Goal: Task Accomplishment & Management: Use online tool/utility

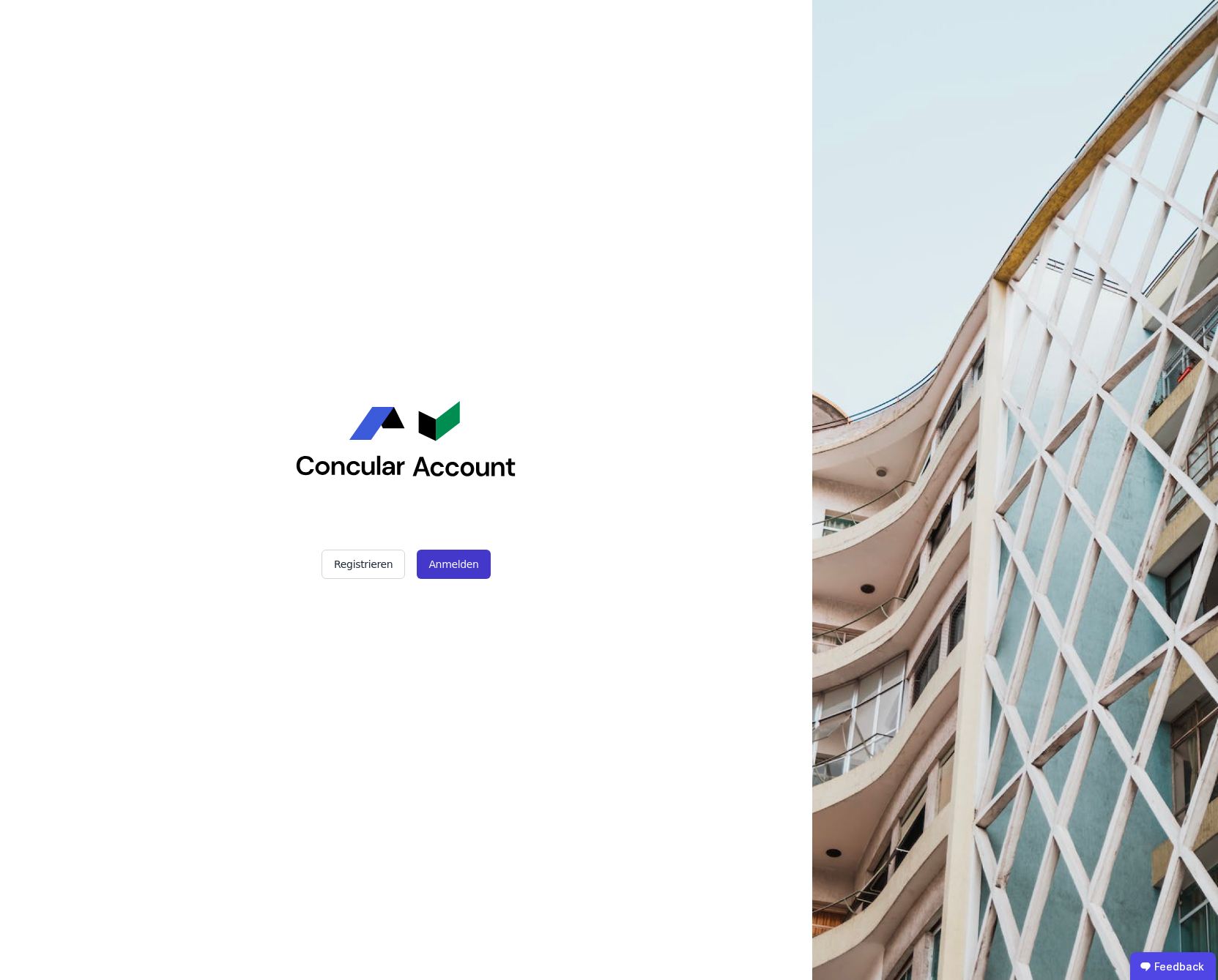
click at [455, 564] on button "Anmelden" at bounding box center [454, 565] width 73 height 29
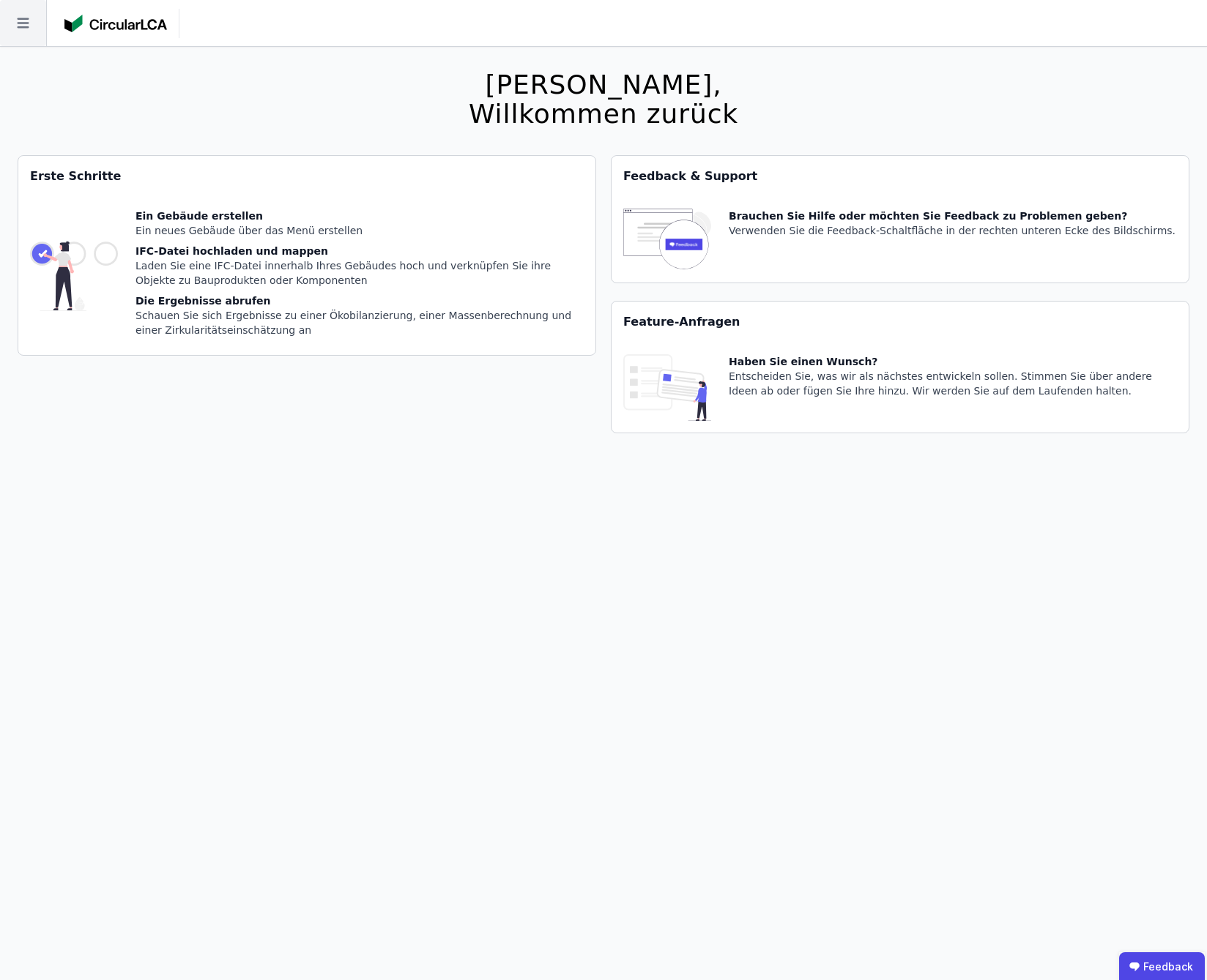
click at [29, 32] on icon at bounding box center [23, 23] width 46 height 46
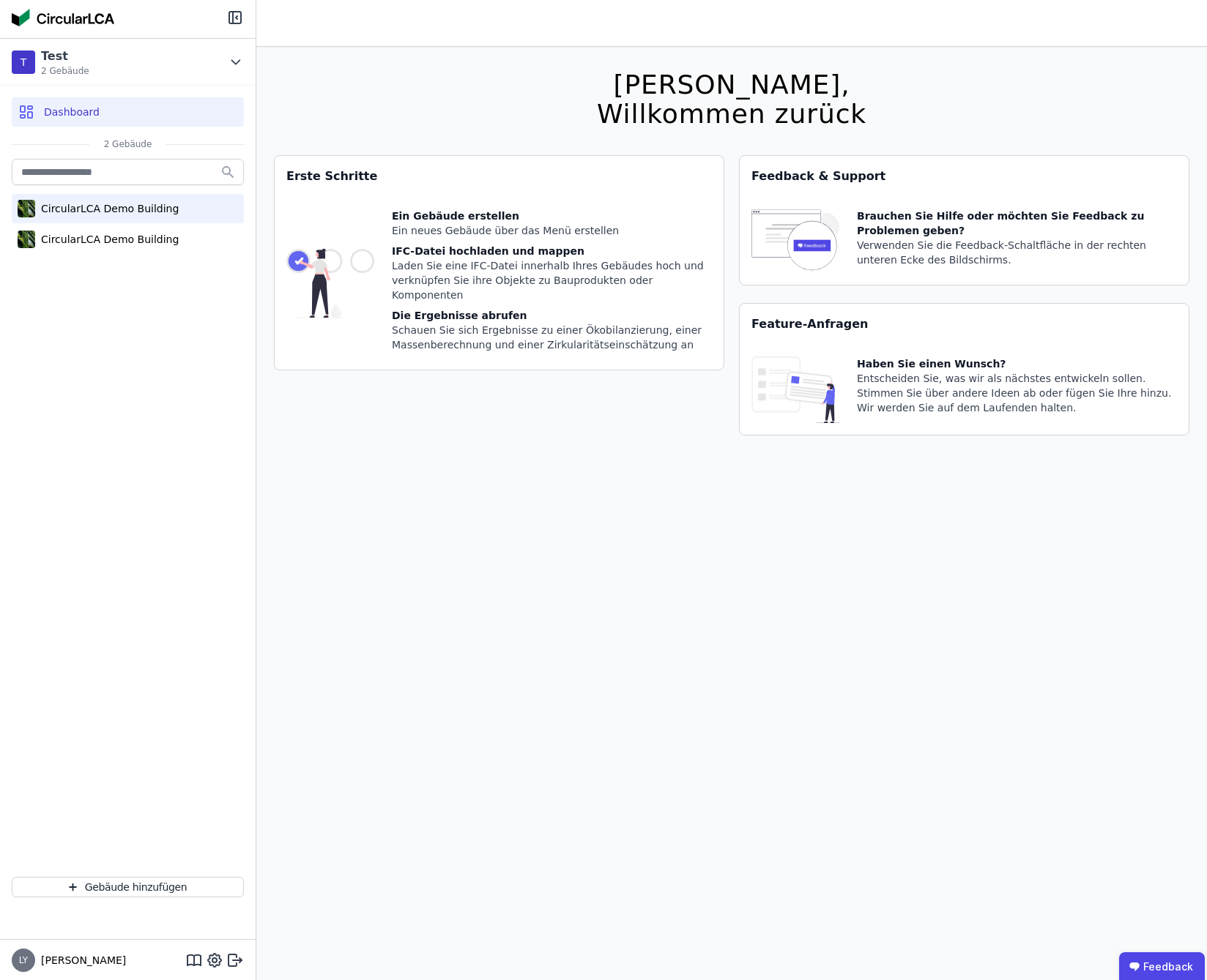
click at [133, 207] on div "CircularLCA Demo Building" at bounding box center [107, 208] width 144 height 14
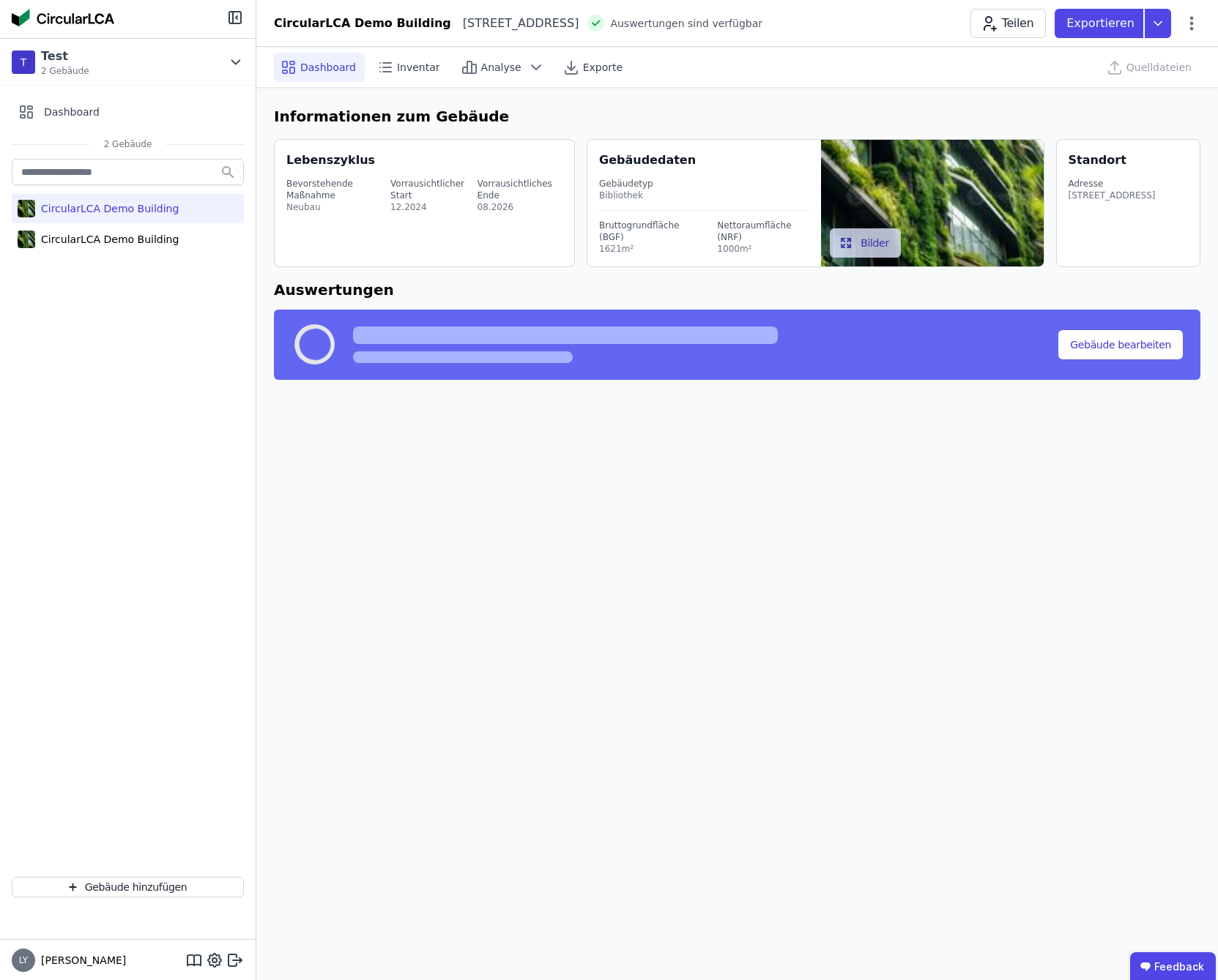
select select "*"
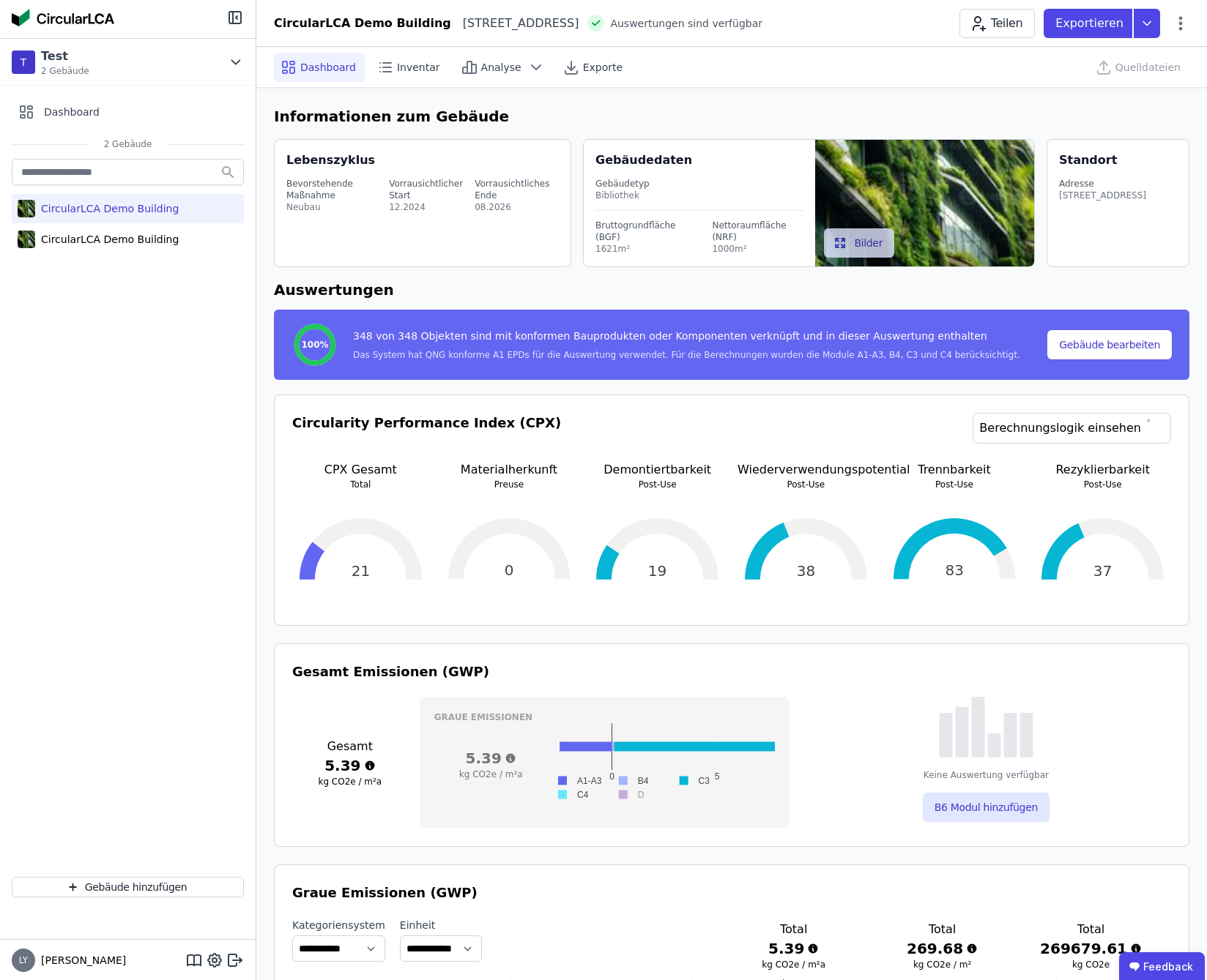
click at [159, 576] on div "CircularLCA Demo Building CircularLCA Demo Building" at bounding box center [128, 511] width 256 height 709
click at [1149, 70] on div "Quelldateien" at bounding box center [1139, 67] width 100 height 29
click at [416, 69] on span "Inventar" at bounding box center [419, 67] width 43 height 14
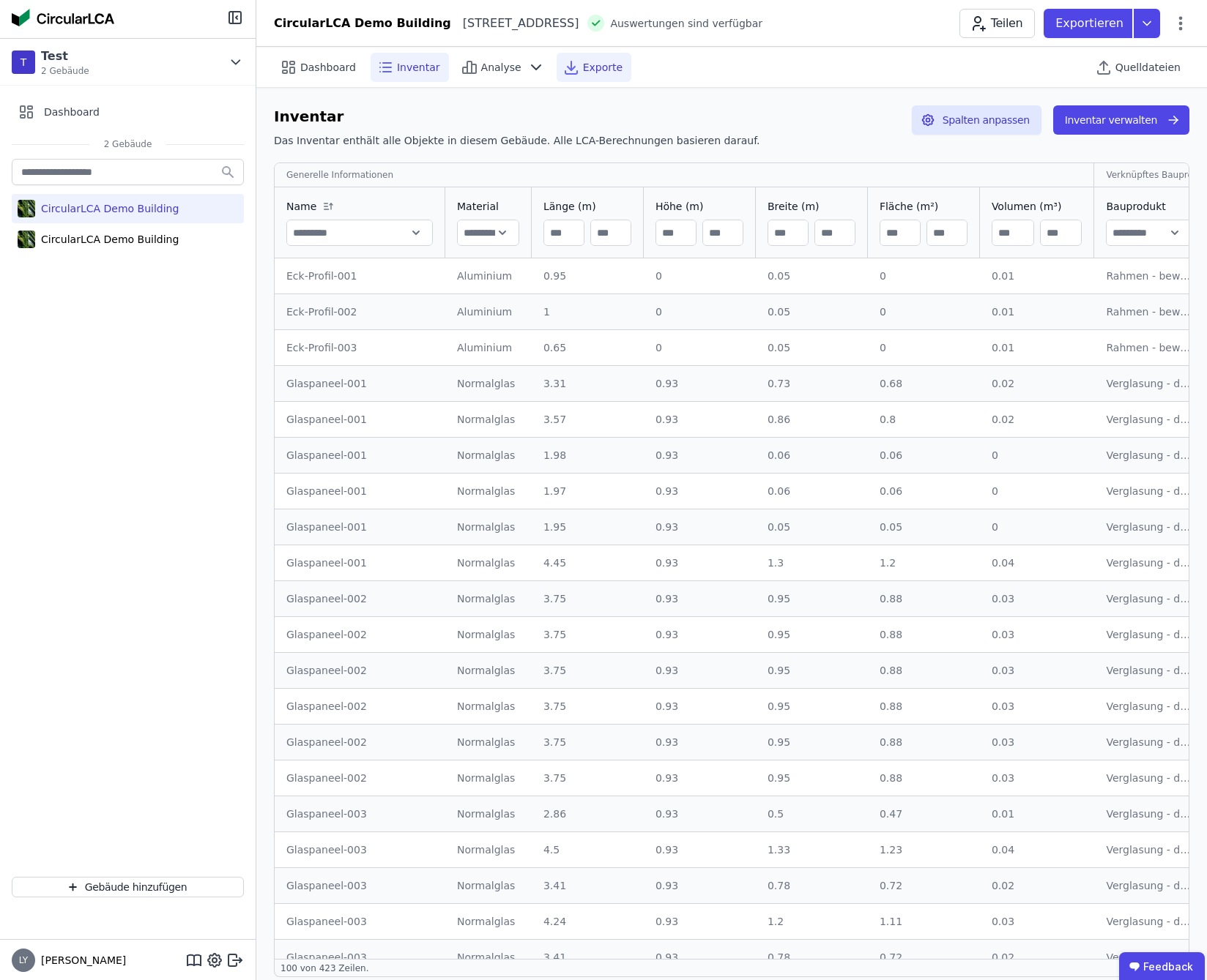
click at [583, 68] on span "Exporte" at bounding box center [603, 67] width 40 height 14
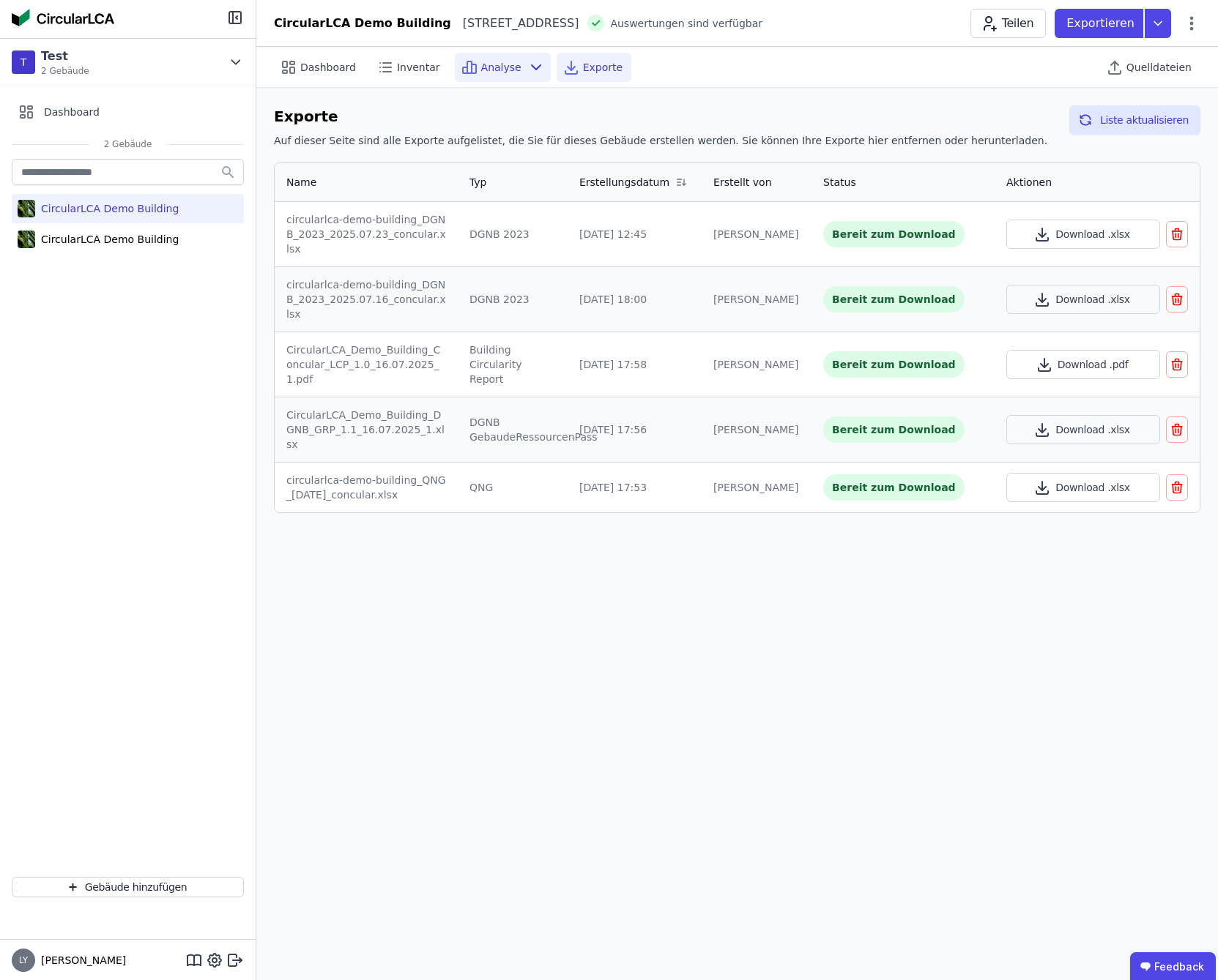
click at [502, 56] on div "Analyse" at bounding box center [503, 67] width 96 height 29
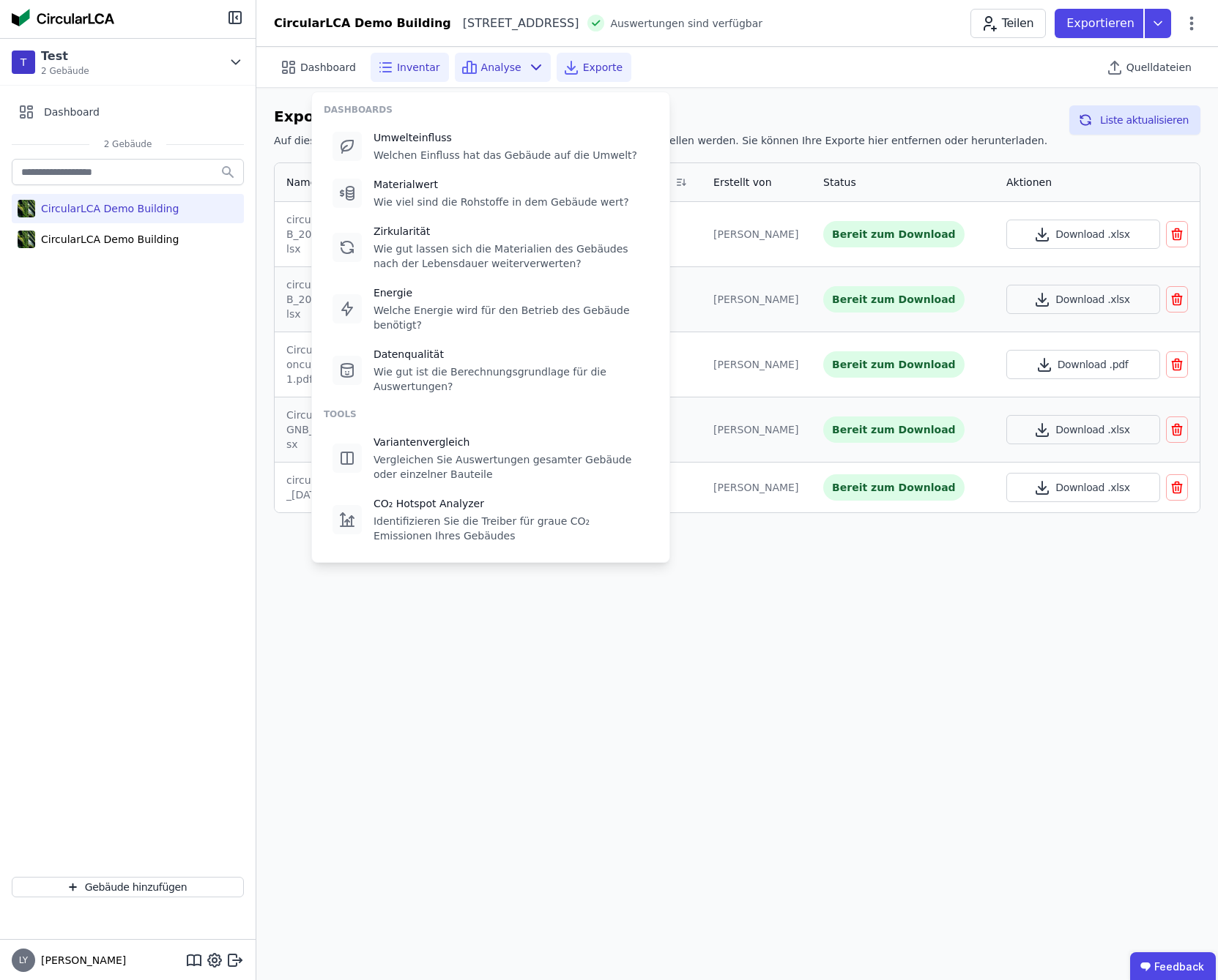
click at [399, 59] on div "Inventar" at bounding box center [410, 67] width 78 height 29
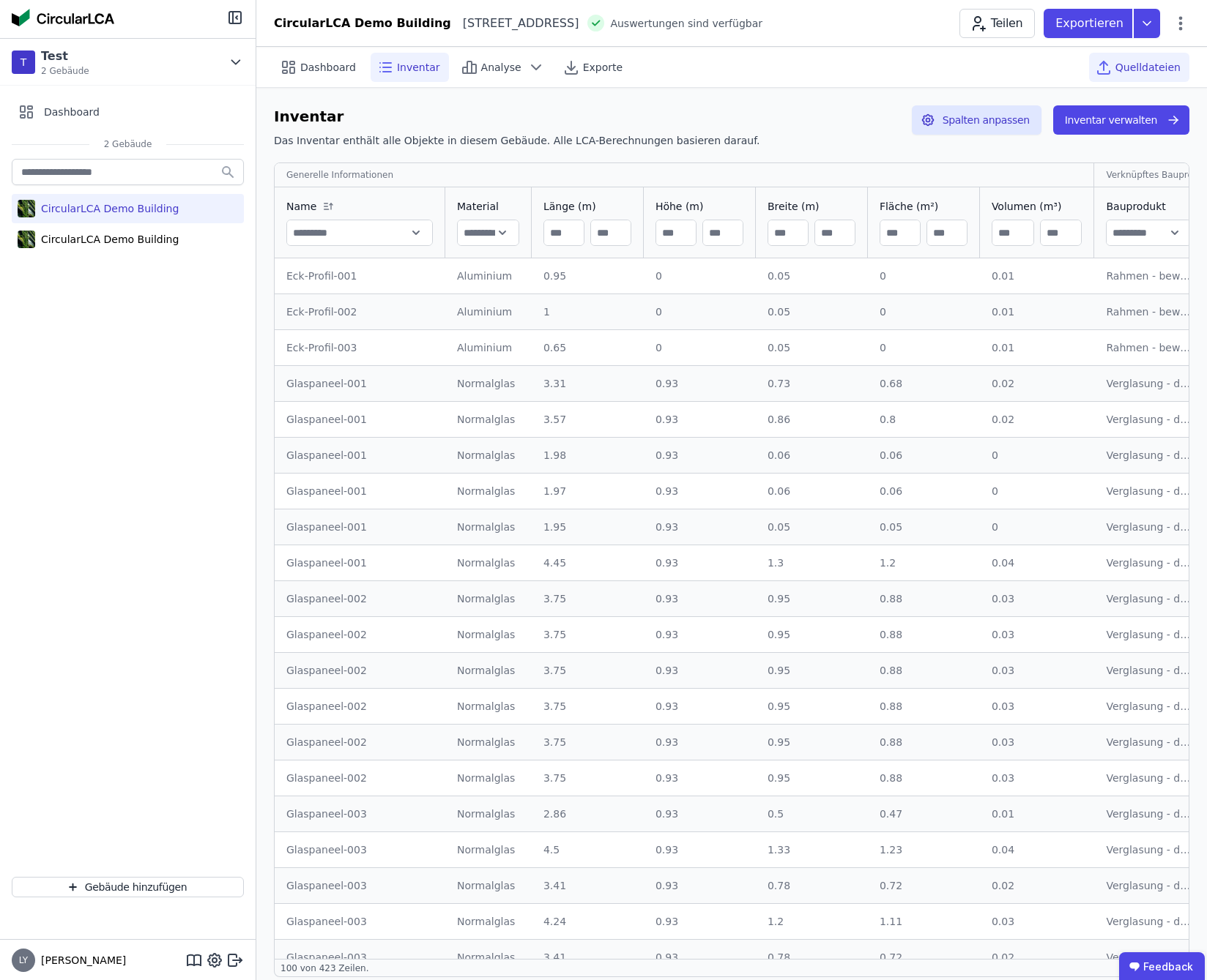
click at [1129, 68] on span "Quelldateien" at bounding box center [1148, 67] width 65 height 14
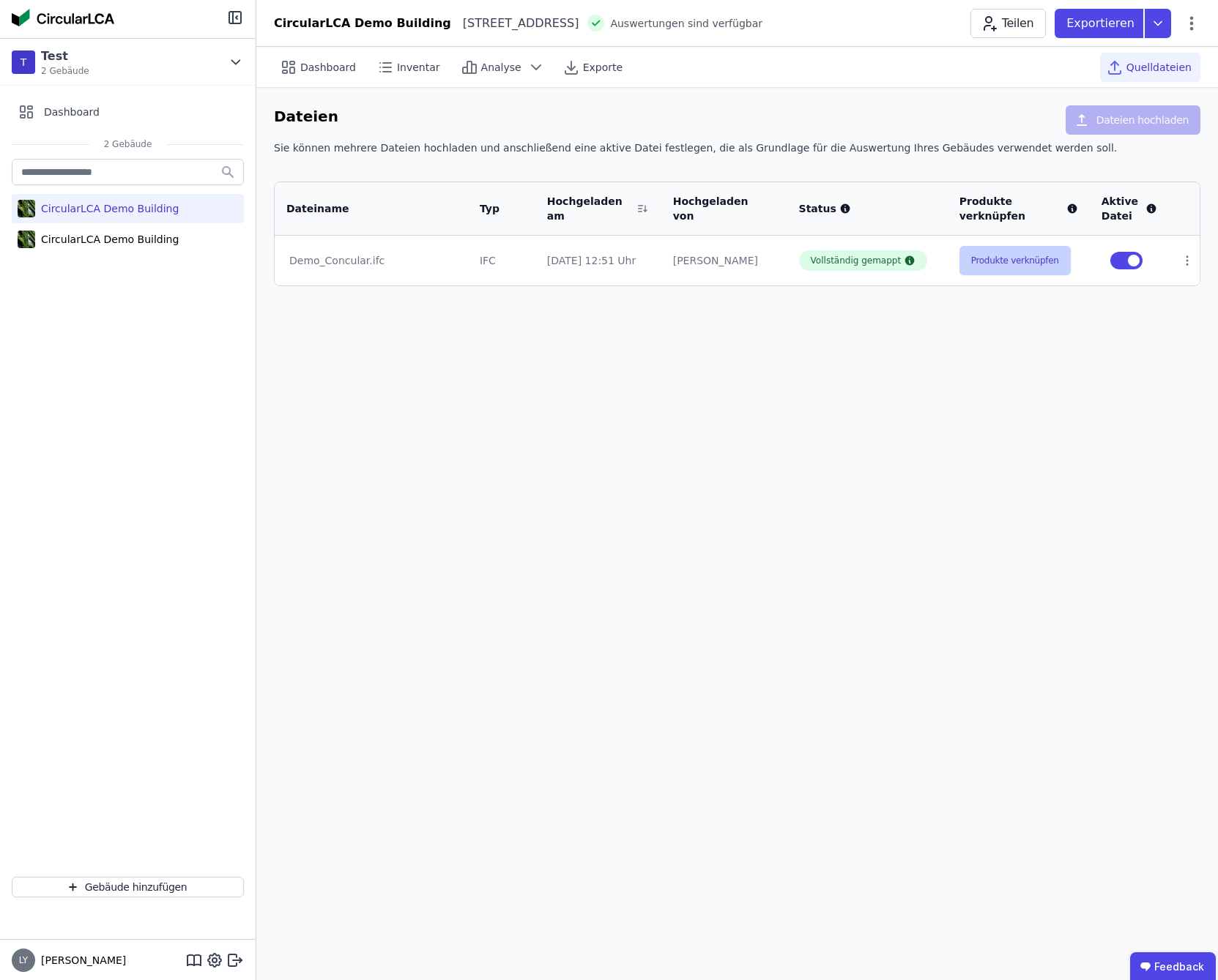
click at [981, 261] on button "Produkte verknüpfen" at bounding box center [1016, 260] width 111 height 29
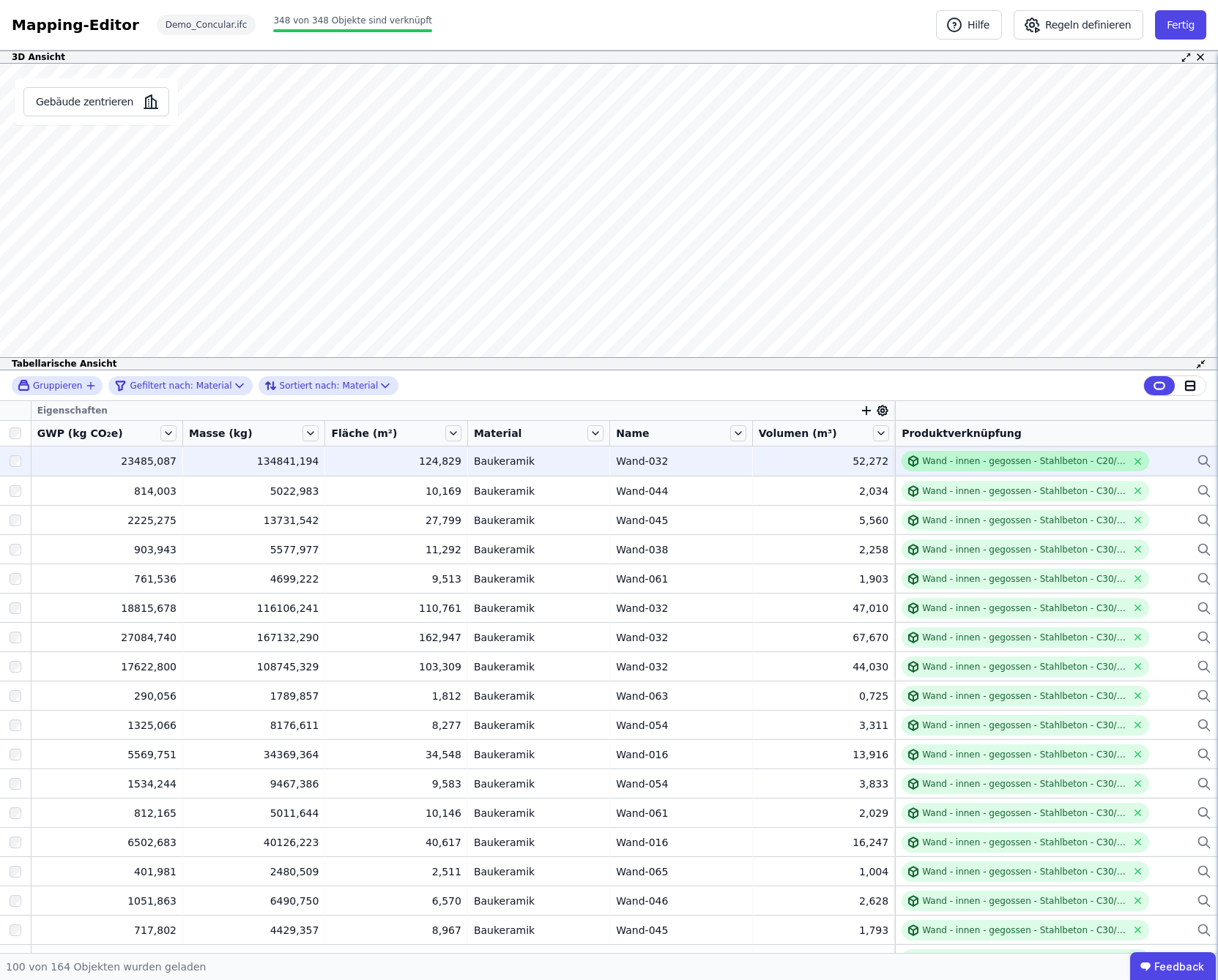
click at [961, 456] on div "Wand - innen - gegossen - Stahlbeton - C20/25 - 4%" at bounding box center [1025, 461] width 204 height 11
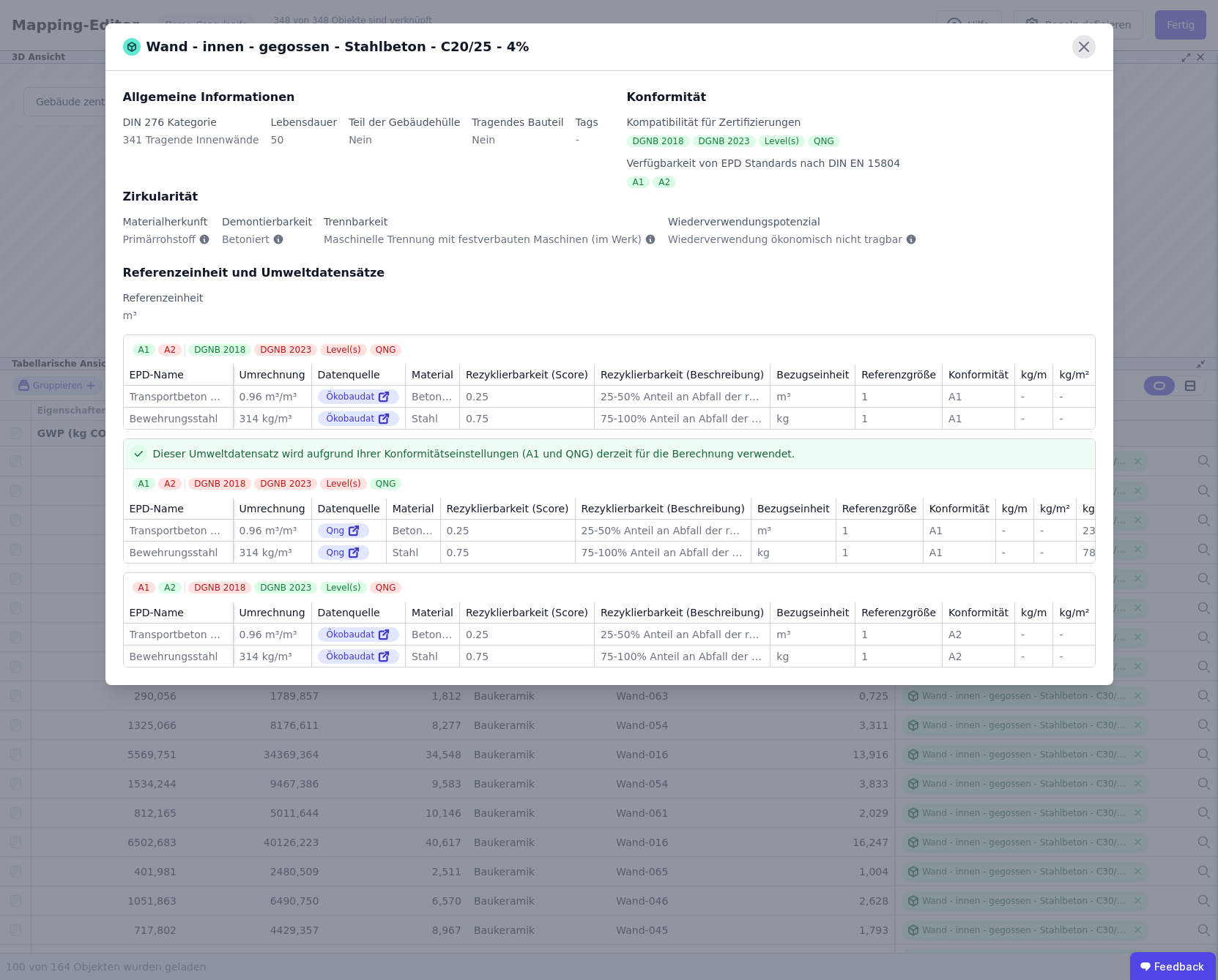
click at [1079, 46] on icon at bounding box center [1084, 46] width 24 height 24
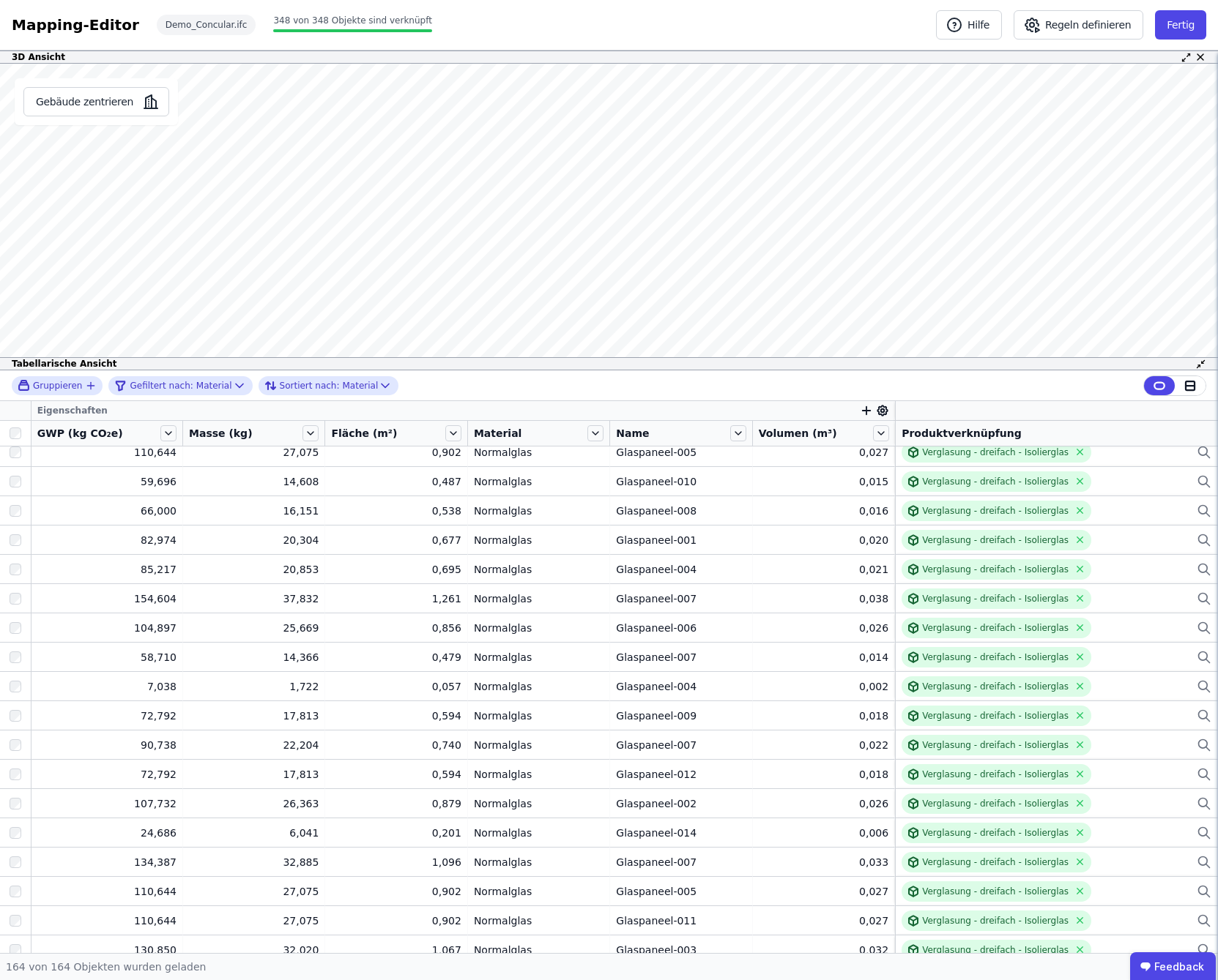
scroll to position [4297, 0]
